Goal: Task Accomplishment & Management: Manage account settings

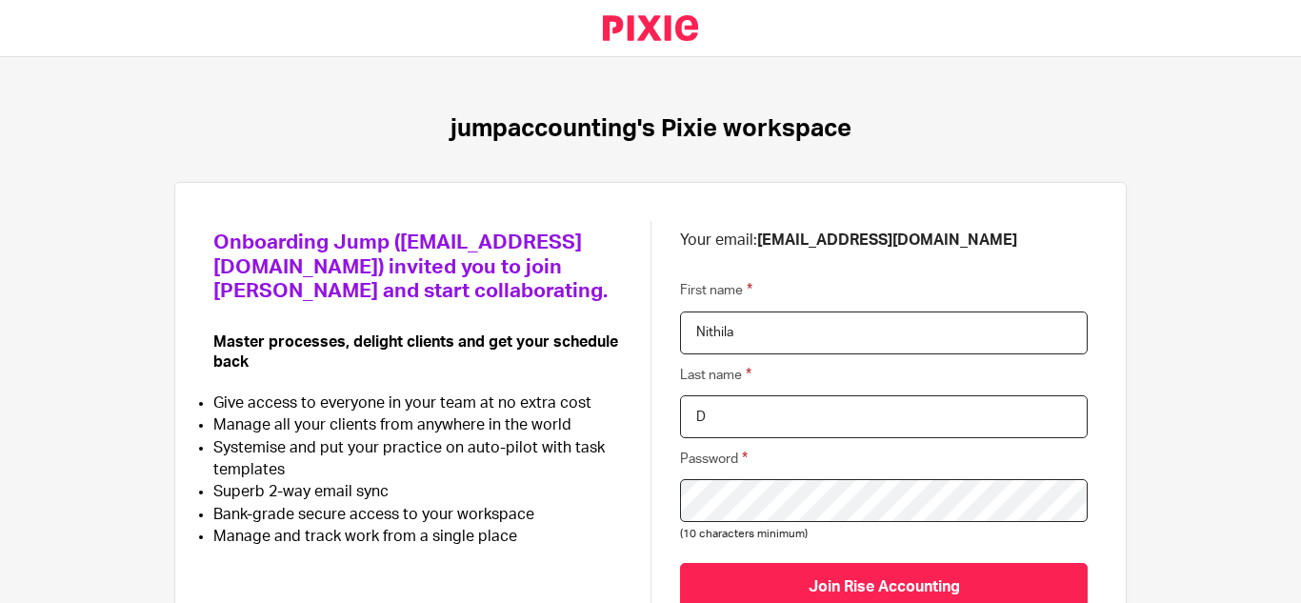
scroll to position [142, 0]
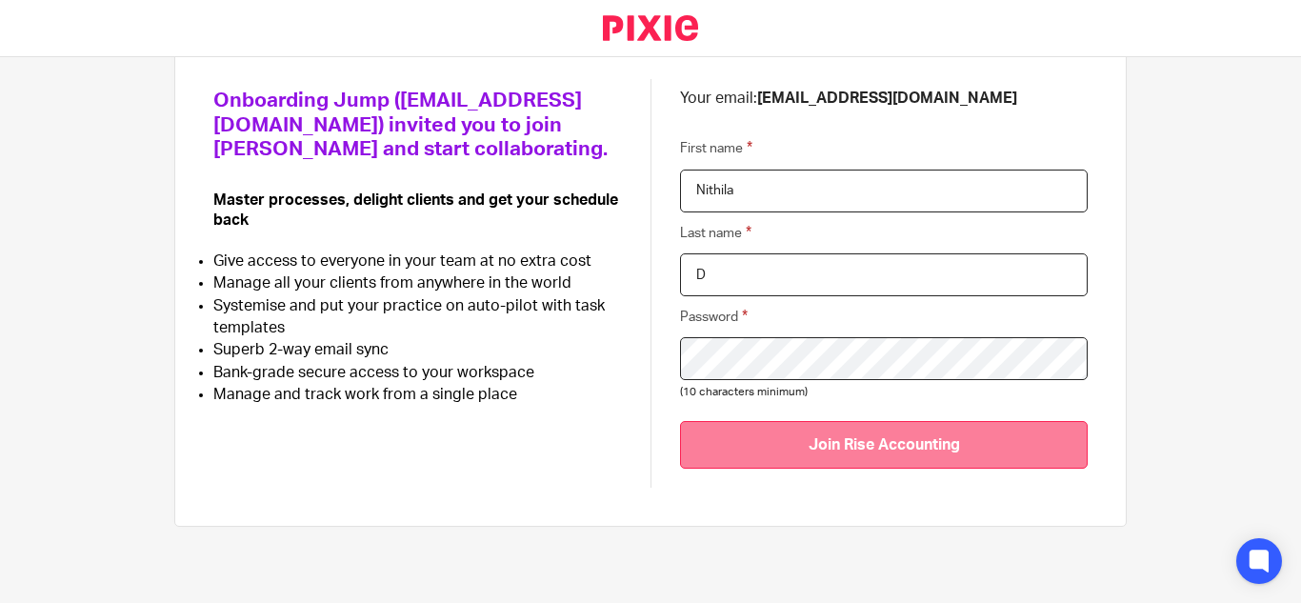
click at [792, 443] on input "Join Rise Accounting" at bounding box center [884, 444] width 408 height 47
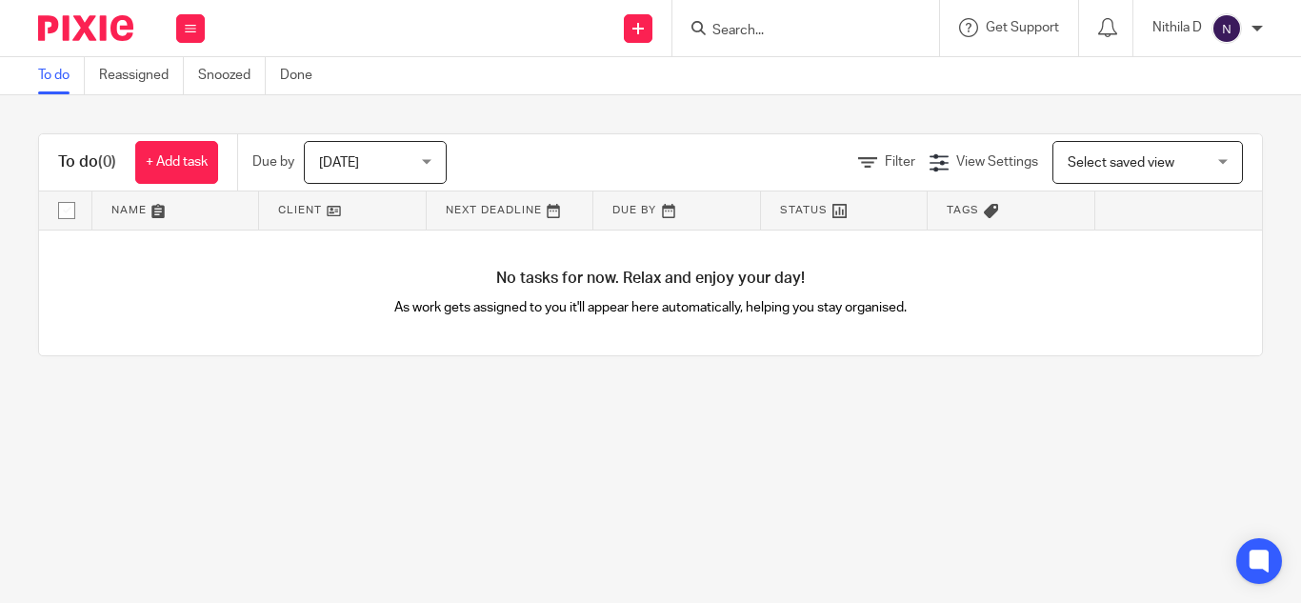
click at [1254, 25] on div at bounding box center [1257, 28] width 11 height 11
click at [1189, 96] on li "Email integration" at bounding box center [1190, 104] width 126 height 28
click at [1181, 74] on span "My profile" at bounding box center [1182, 76] width 59 height 13
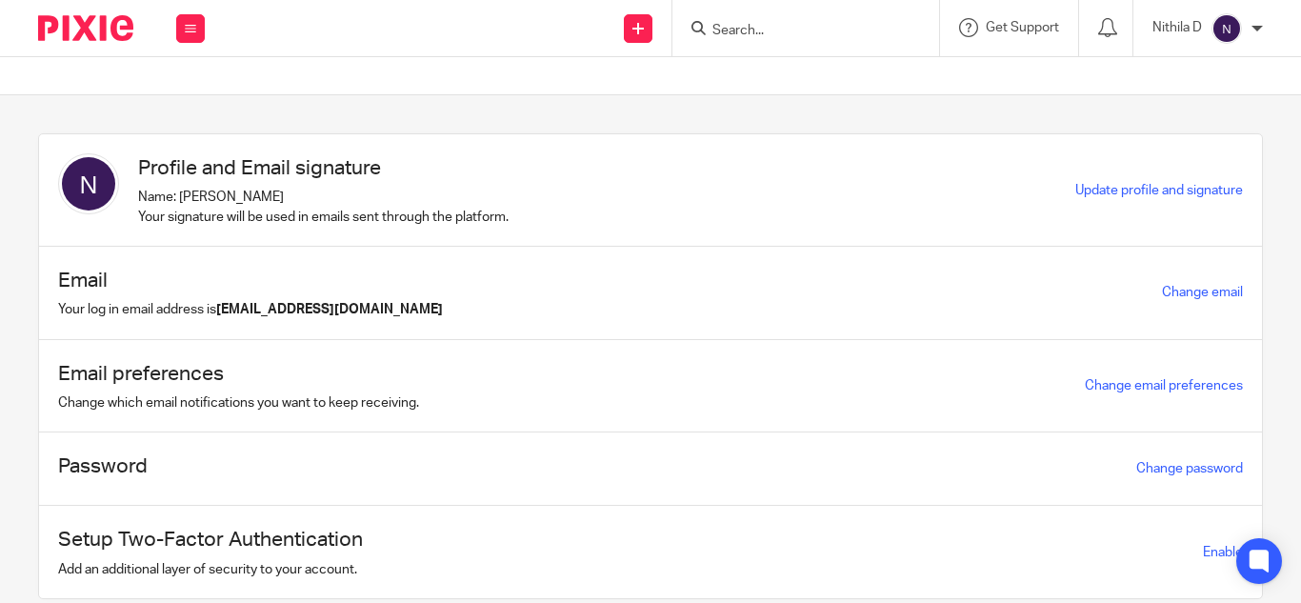
scroll to position [63, 0]
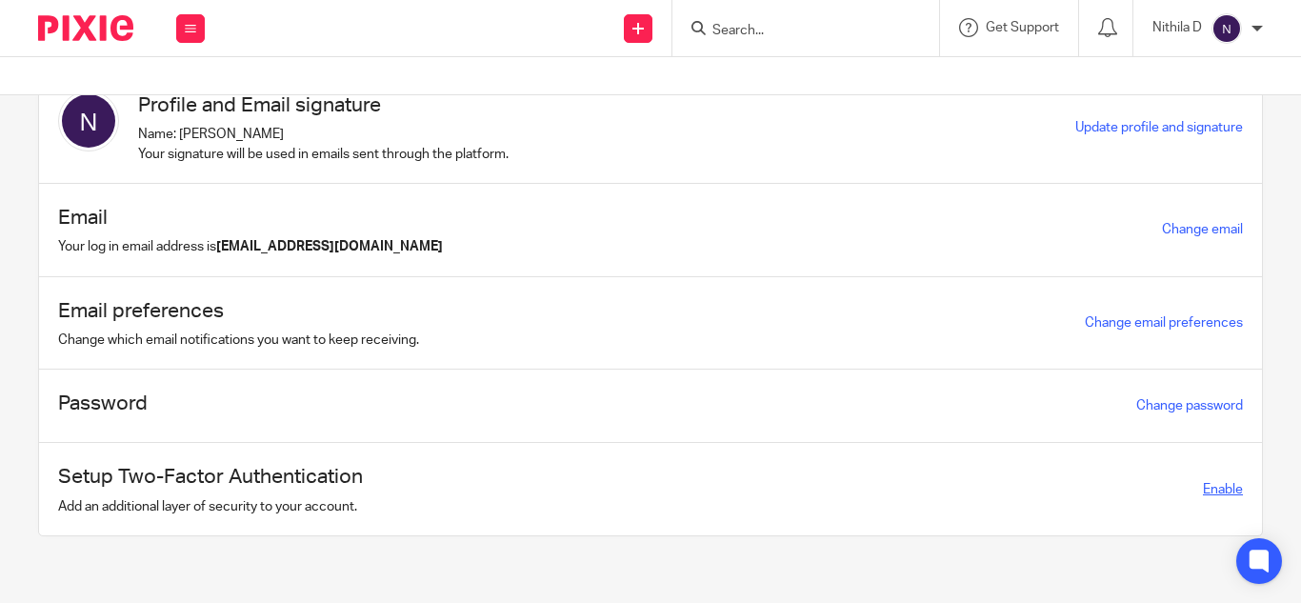
click at [1203, 490] on span "Enable" at bounding box center [1223, 489] width 40 height 13
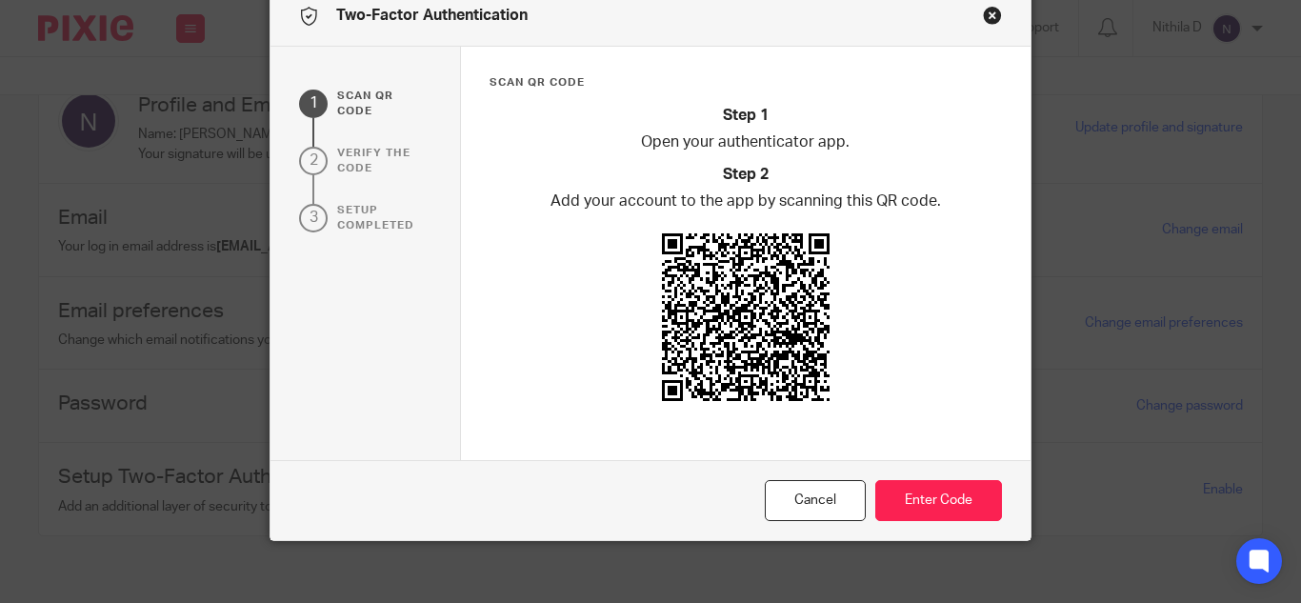
scroll to position [96, 0]
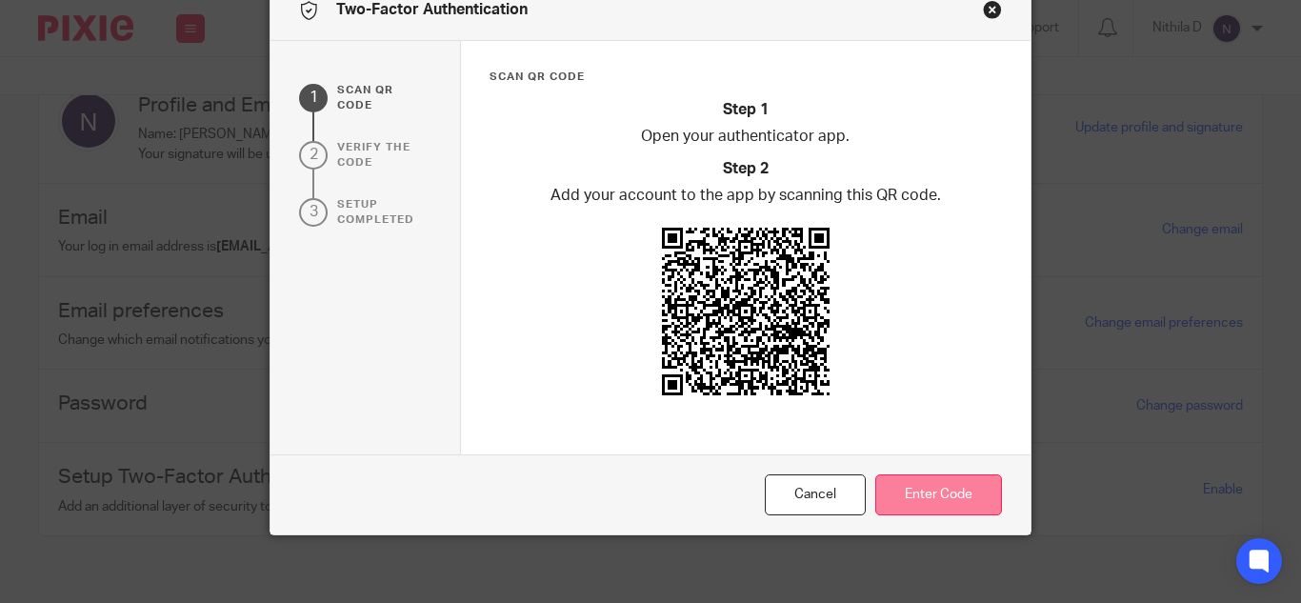
click at [929, 483] on button "Enter Code" at bounding box center [938, 494] width 127 height 41
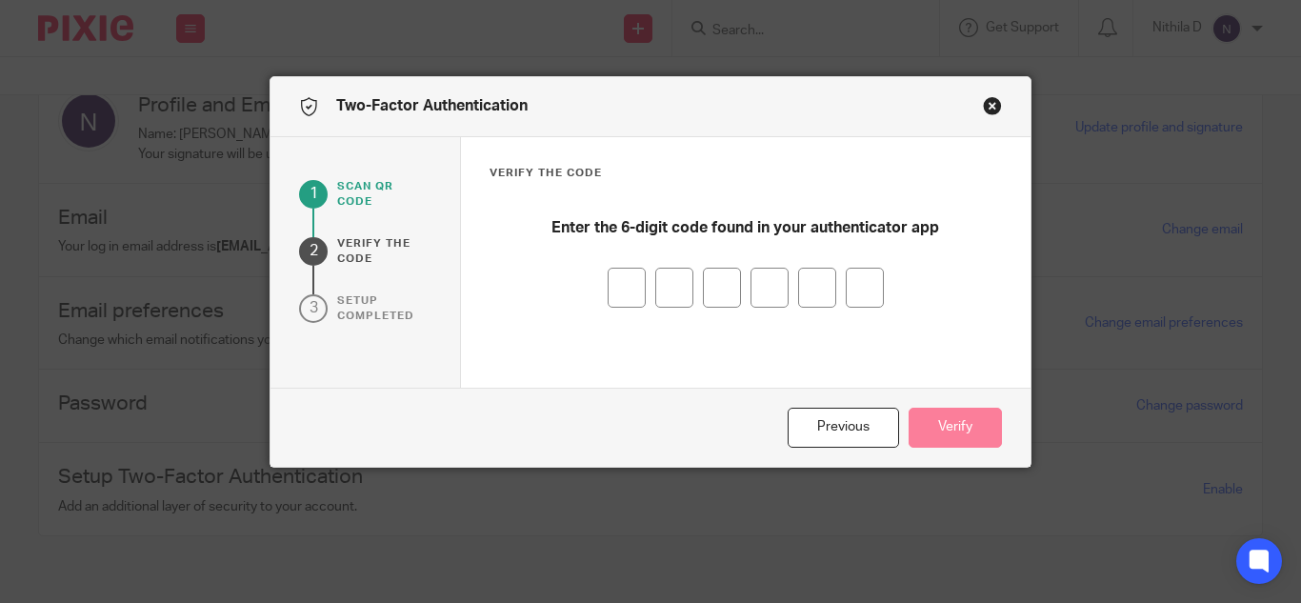
click at [616, 281] on input "number" at bounding box center [627, 288] width 38 height 40
type input "4"
type input "8"
type input "0"
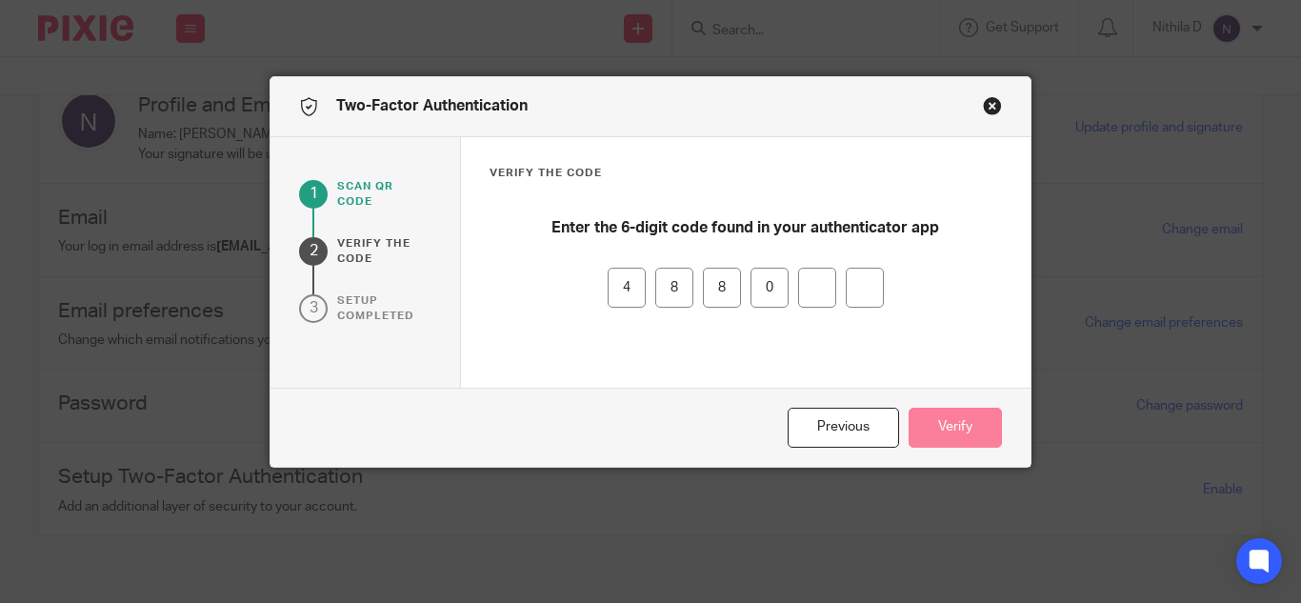
type input "9"
type input "0"
click at [941, 431] on button "Verify" at bounding box center [955, 428] width 93 height 41
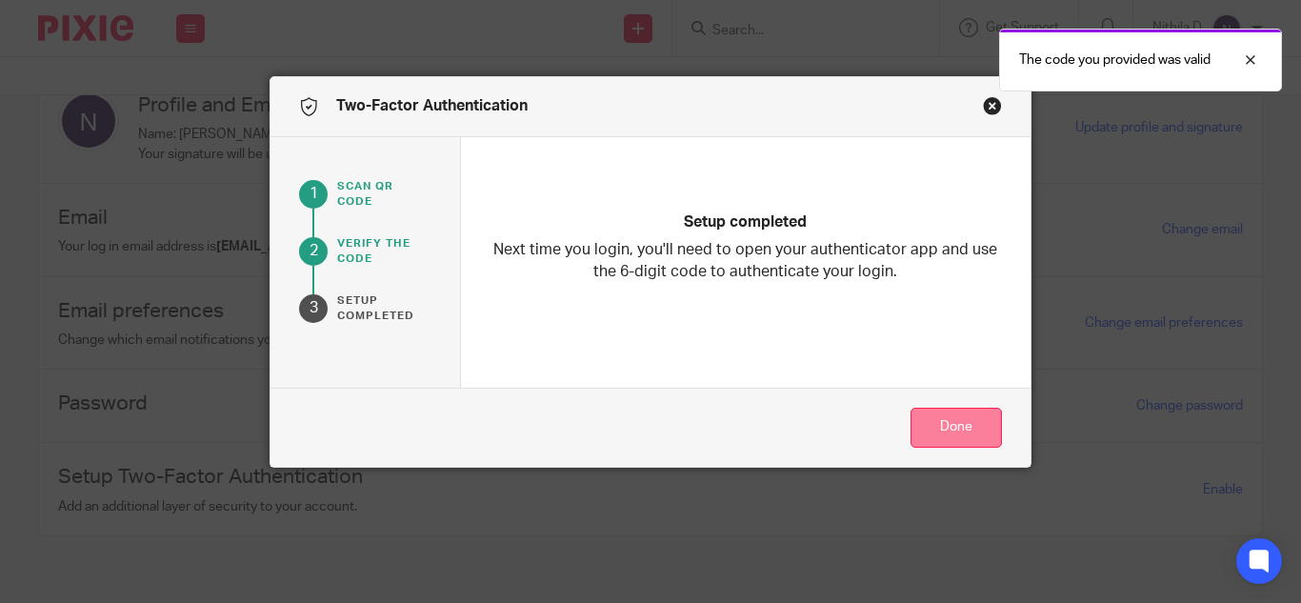
click at [949, 435] on button "Done" at bounding box center [956, 428] width 91 height 41
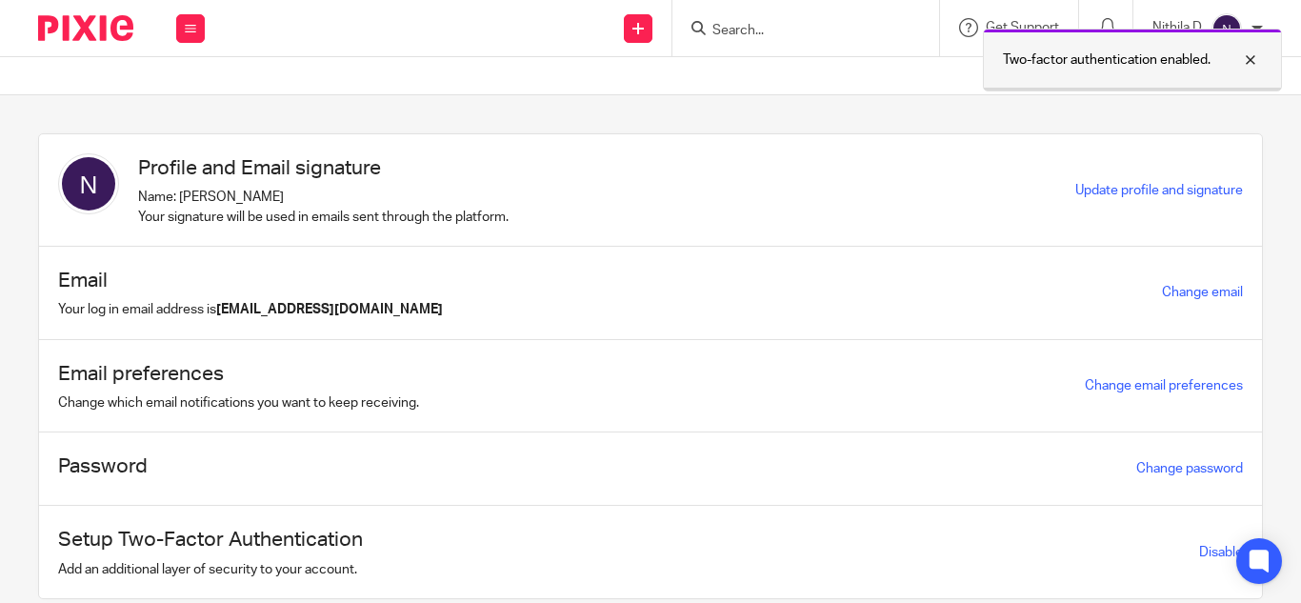
click at [1252, 57] on div at bounding box center [1236, 60] width 51 height 23
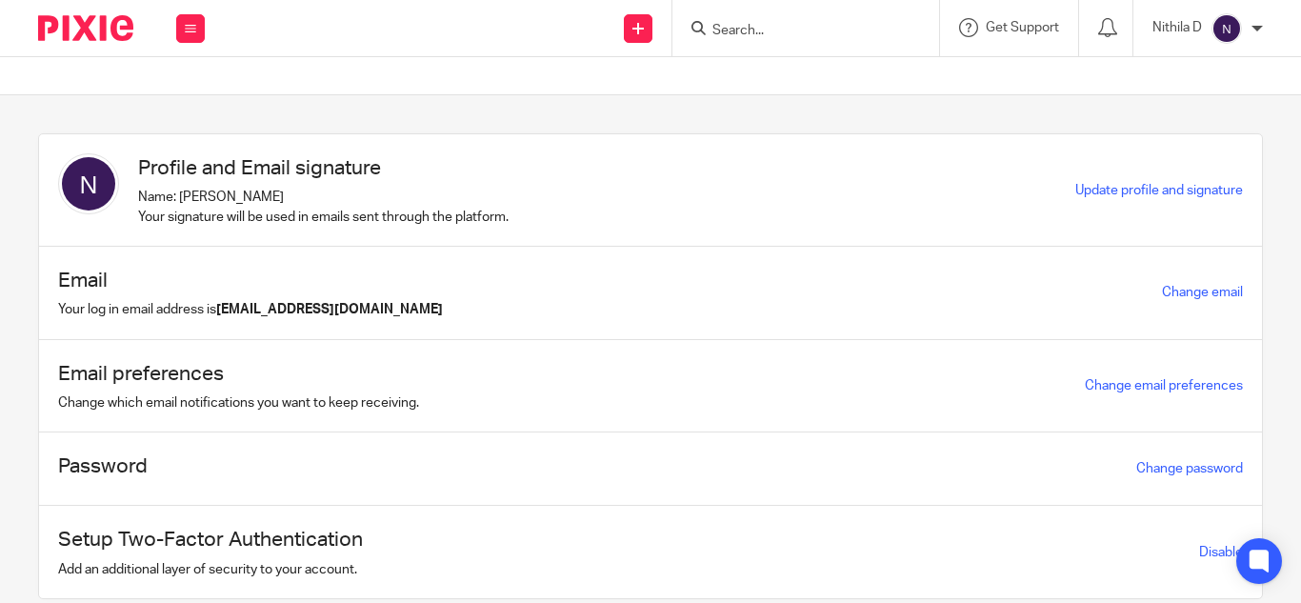
click at [1252, 28] on div at bounding box center [1257, 28] width 11 height 11
click at [190, 37] on button at bounding box center [190, 28] width 29 height 29
click at [173, 85] on link "Work" at bounding box center [179, 88] width 30 height 13
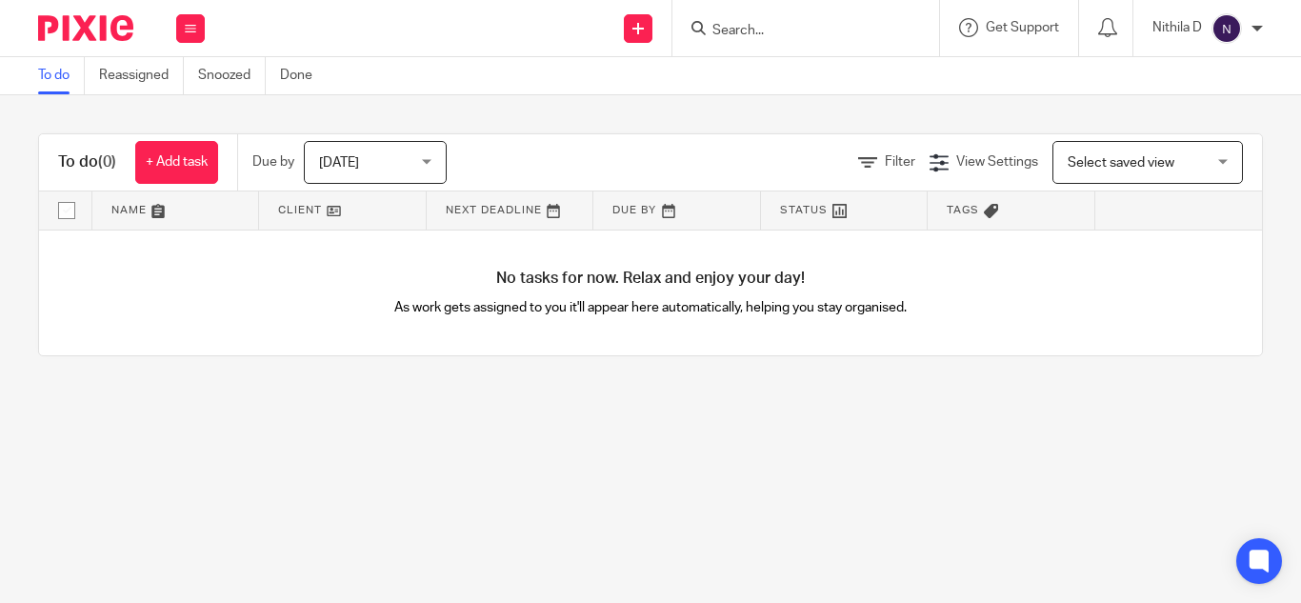
click at [1252, 33] on div at bounding box center [1257, 28] width 11 height 11
click at [1205, 101] on span "Email integration" at bounding box center [1202, 103] width 99 height 13
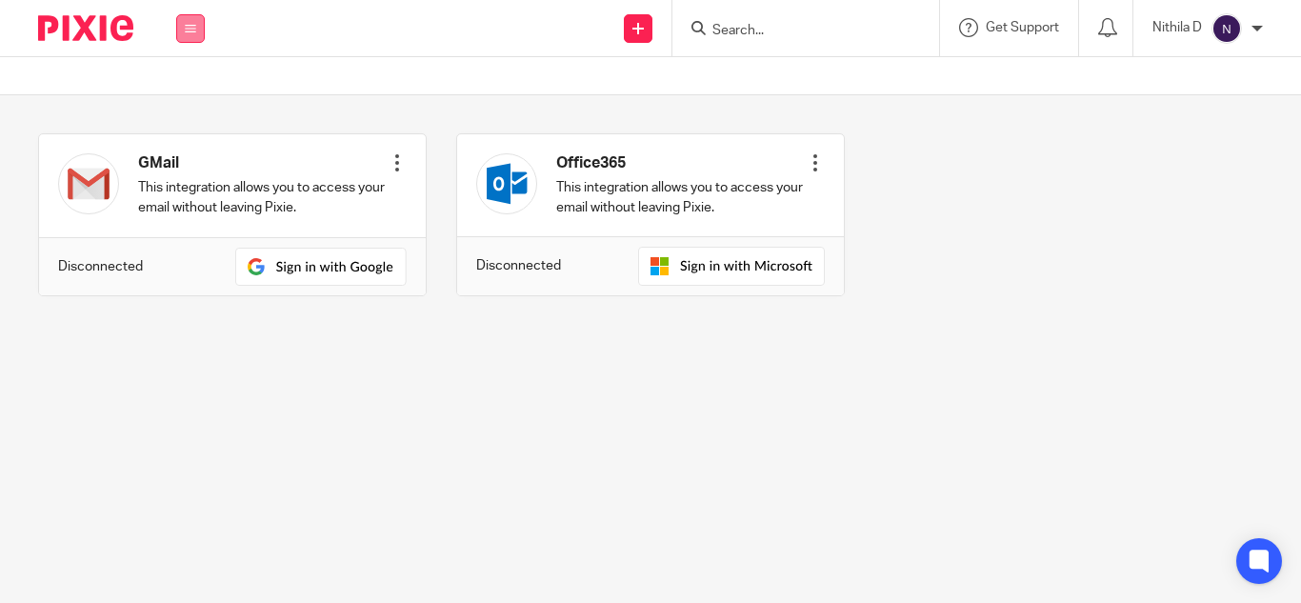
click at [189, 30] on icon at bounding box center [190, 28] width 11 height 11
click at [187, 89] on link "Work" at bounding box center [179, 88] width 30 height 13
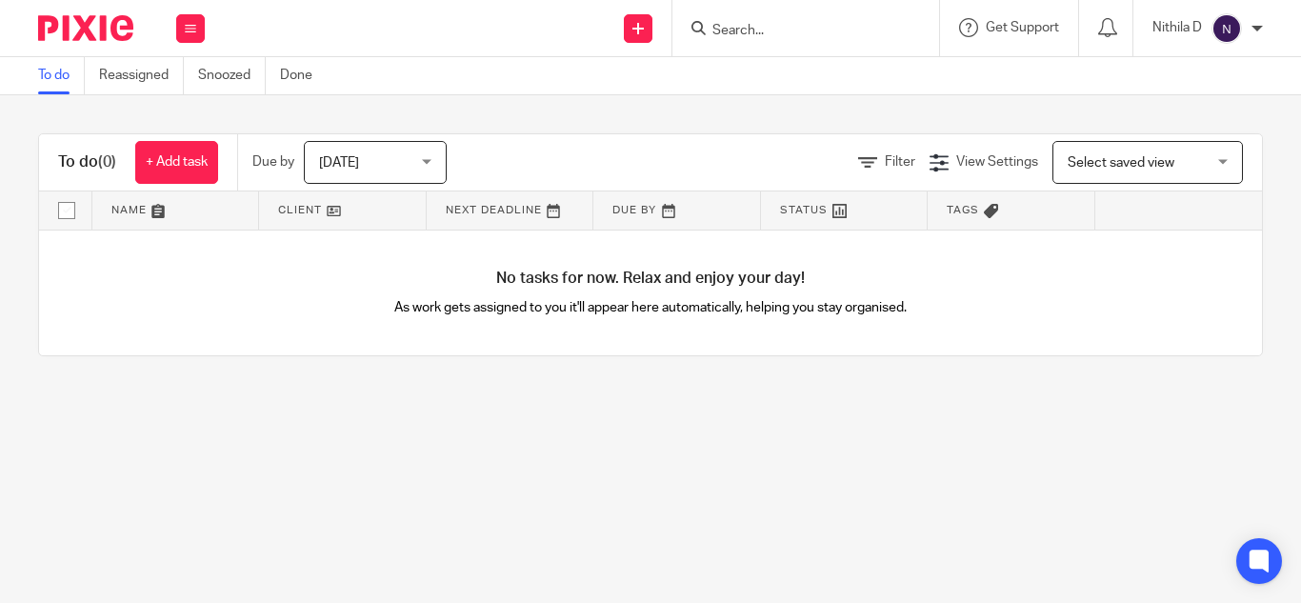
click at [740, 29] on input "Search" at bounding box center [796, 31] width 171 height 17
type input "m"
click button "submit" at bounding box center [0, 0] width 0 height 0
click at [189, 24] on icon at bounding box center [190, 28] width 11 height 11
click at [184, 142] on link "Clients" at bounding box center [186, 144] width 42 height 13
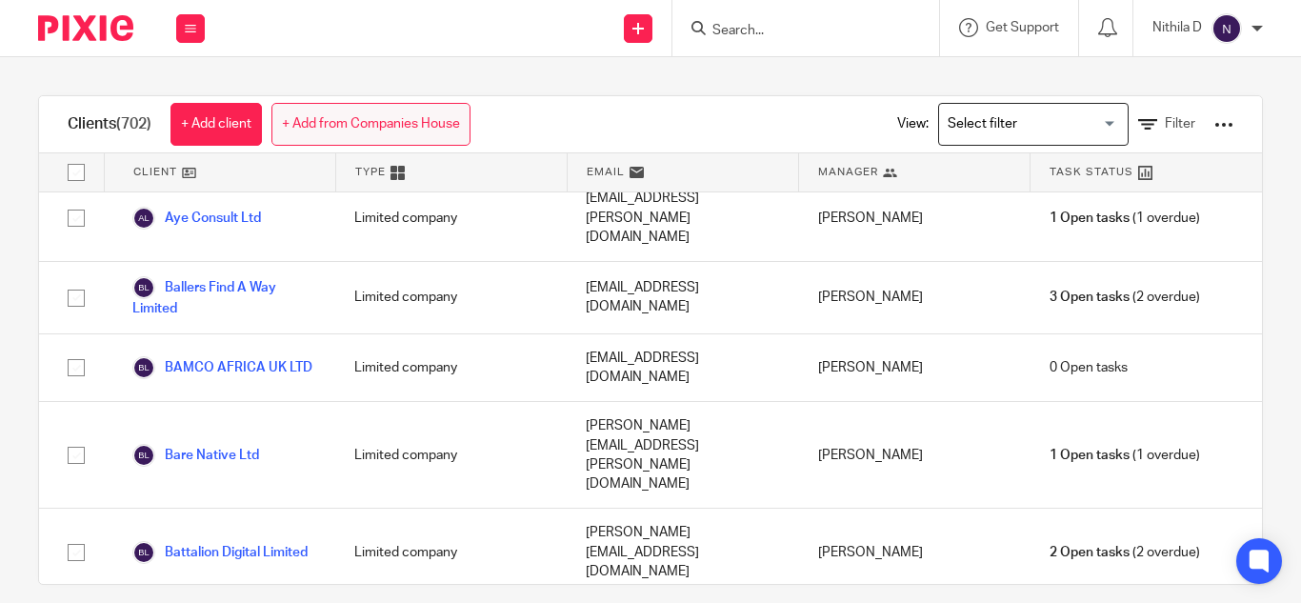
scroll to position [5032, 0]
click at [185, 35] on button at bounding box center [190, 28] width 29 height 29
click at [179, 87] on link "Work" at bounding box center [180, 88] width 30 height 13
